Goal: Transaction & Acquisition: Purchase product/service

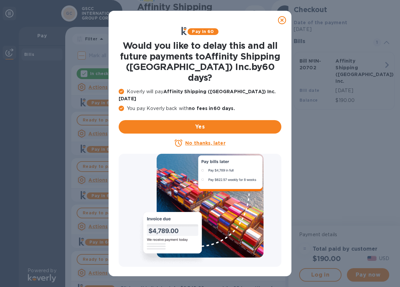
click at [284, 22] on icon at bounding box center [282, 20] width 8 height 8
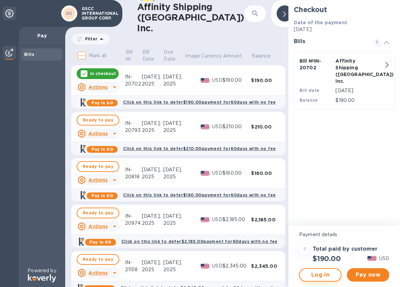
click at [330, 273] on span "Log in" at bounding box center [320, 275] width 30 height 8
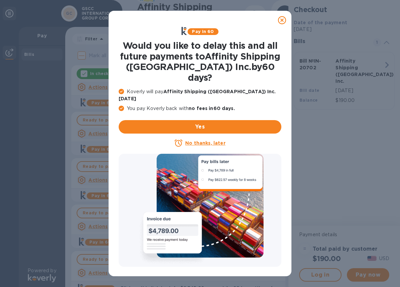
drag, startPoint x: 283, startPoint y: 18, endPoint x: 241, endPoint y: 4, distance: 44.8
click at [283, 18] on icon at bounding box center [282, 20] width 8 height 8
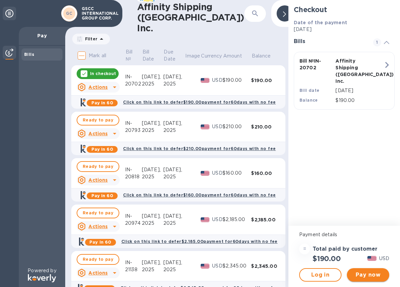
click at [368, 274] on span "Pay now" at bounding box center [368, 275] width 32 height 8
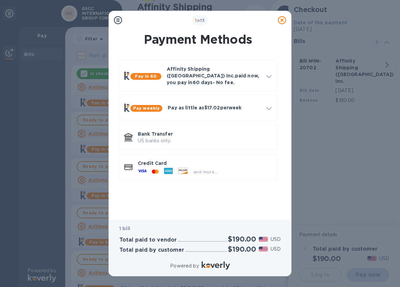
click at [281, 19] on icon at bounding box center [282, 20] width 8 height 8
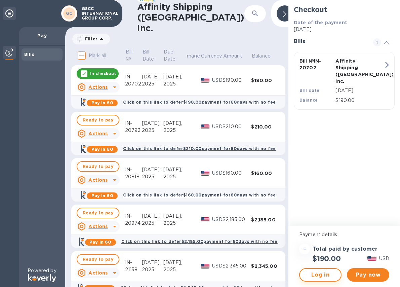
click at [325, 275] on span "Log in" at bounding box center [320, 275] width 30 height 8
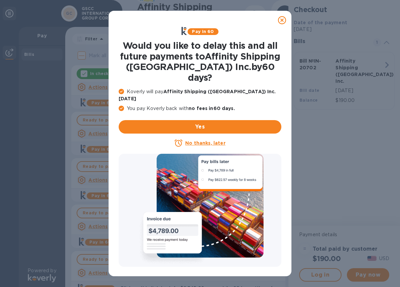
click at [279, 17] on icon at bounding box center [282, 20] width 8 height 8
